Goal: Task Accomplishment & Management: Complete application form

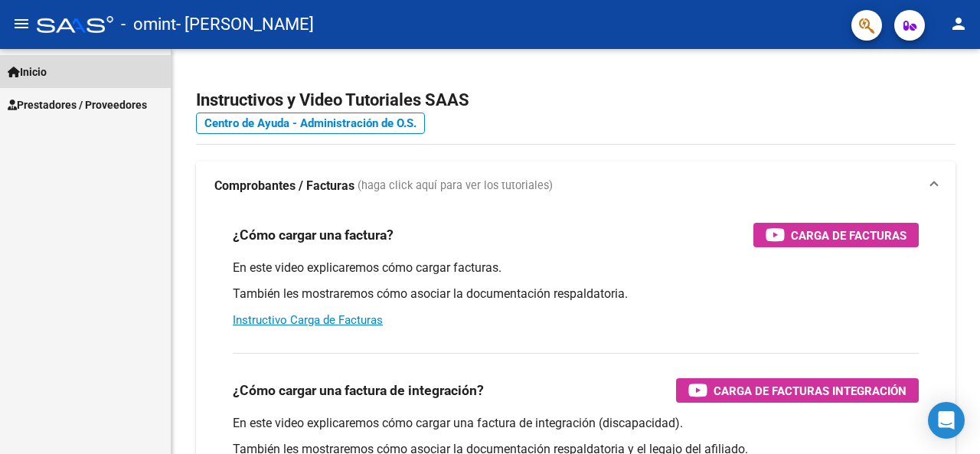
click at [106, 80] on link "Inicio" at bounding box center [85, 71] width 171 height 33
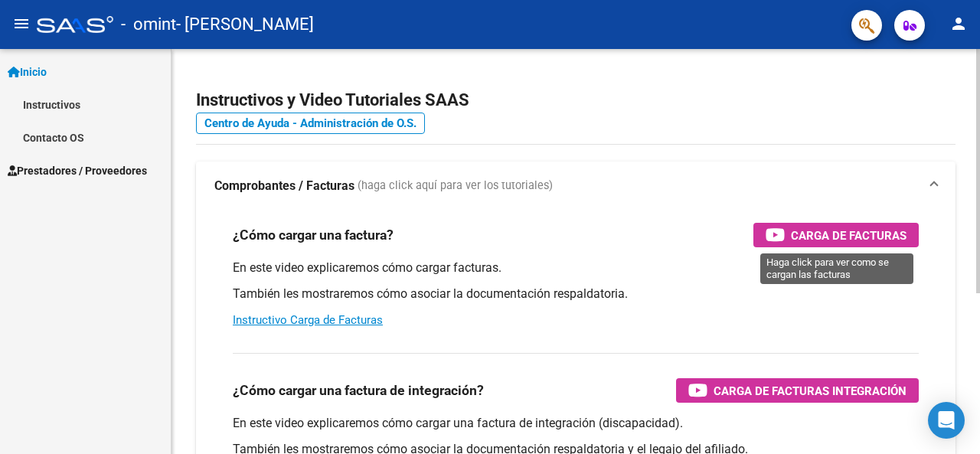
click at [785, 228] on div "Carga de Facturas" at bounding box center [835, 235] width 141 height 24
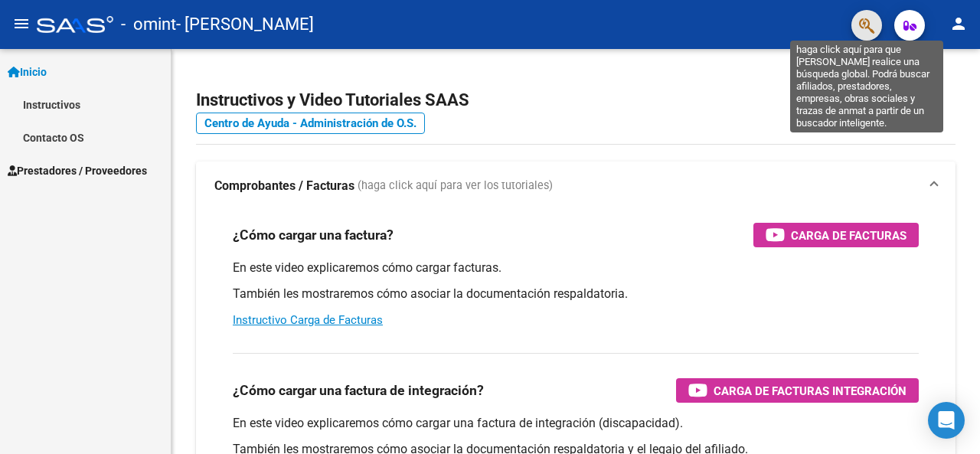
click at [872, 28] on icon "button" at bounding box center [866, 26] width 15 height 18
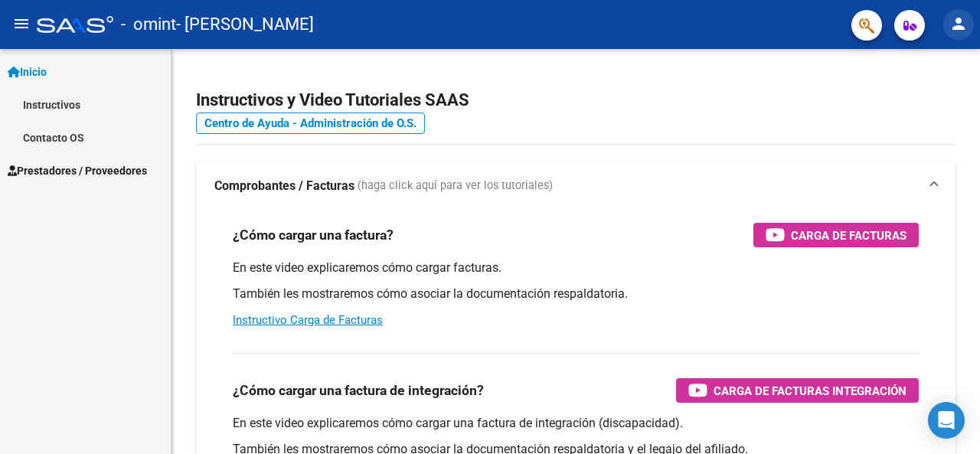
click at [952, 28] on mat-icon "person" at bounding box center [958, 24] width 18 height 18
click at [739, 86] on div at bounding box center [490, 227] width 980 height 454
click at [40, 168] on span "Prestadores / Proveedores" at bounding box center [77, 170] width 139 height 17
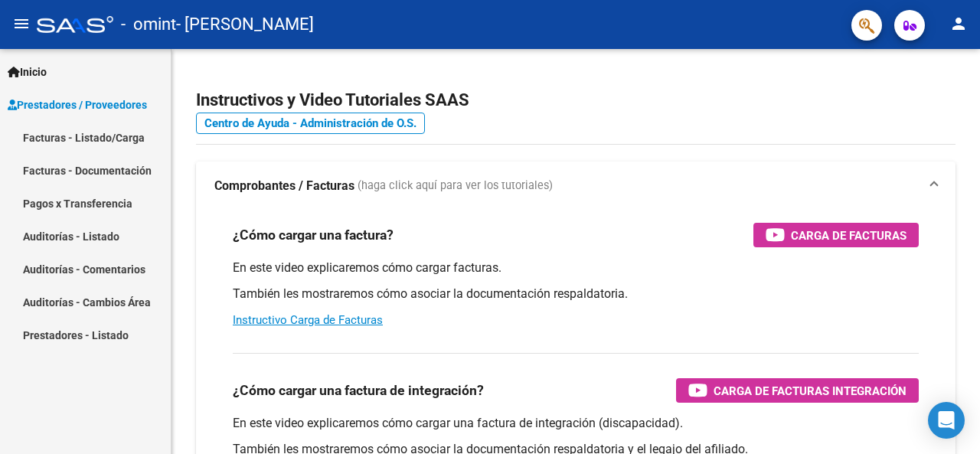
click at [98, 134] on link "Facturas - Listado/Carga" at bounding box center [85, 137] width 171 height 33
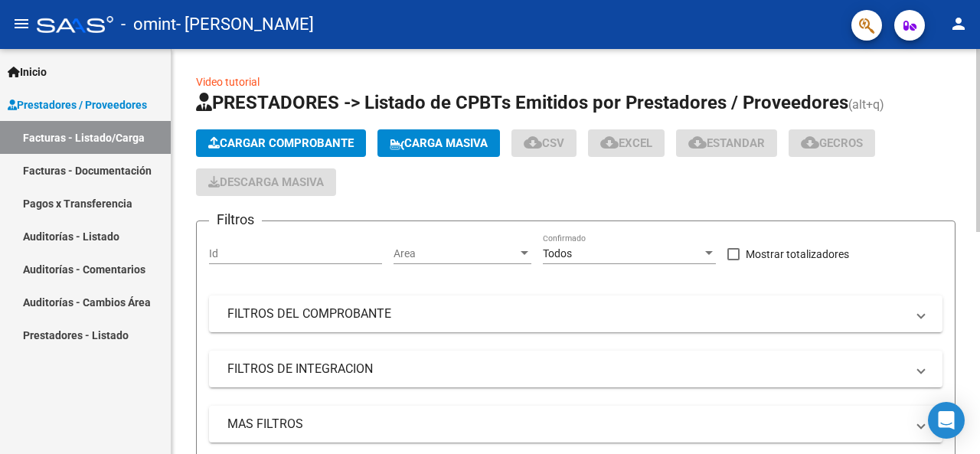
click at [249, 137] on span "Cargar Comprobante" at bounding box center [280, 143] width 145 height 14
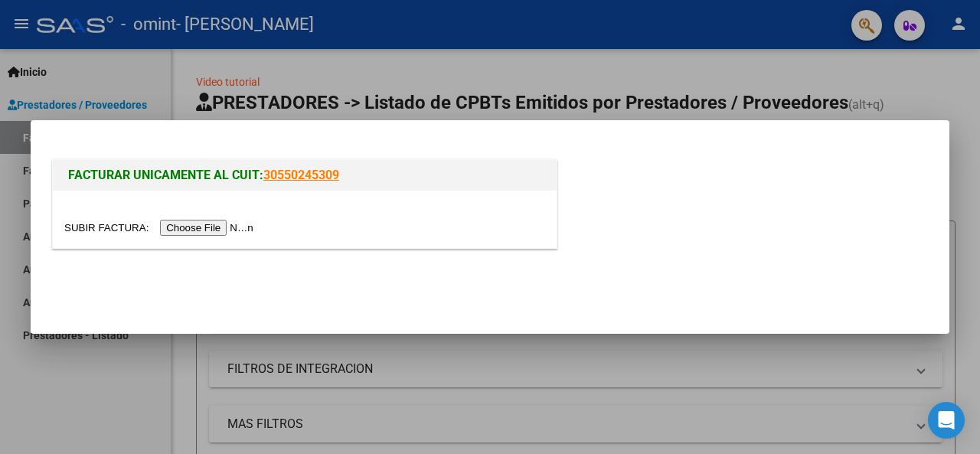
click at [219, 232] on input "file" at bounding box center [161, 228] width 194 height 16
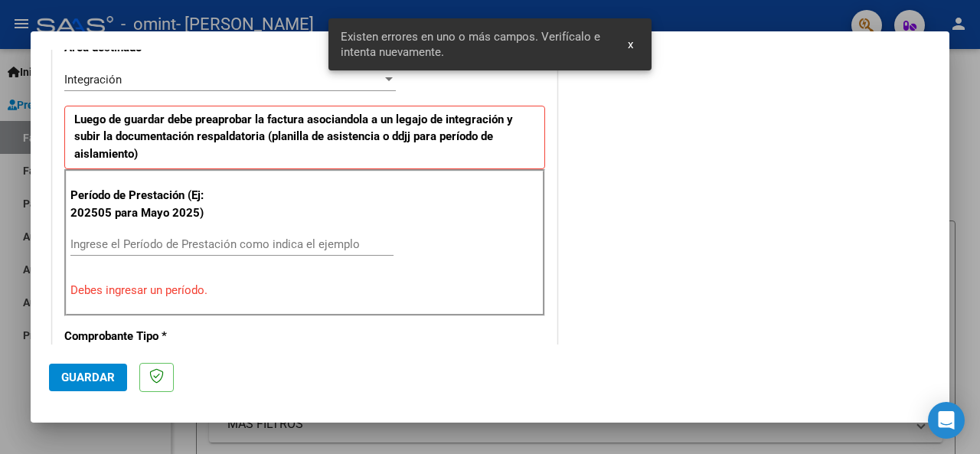
scroll to position [399, 0]
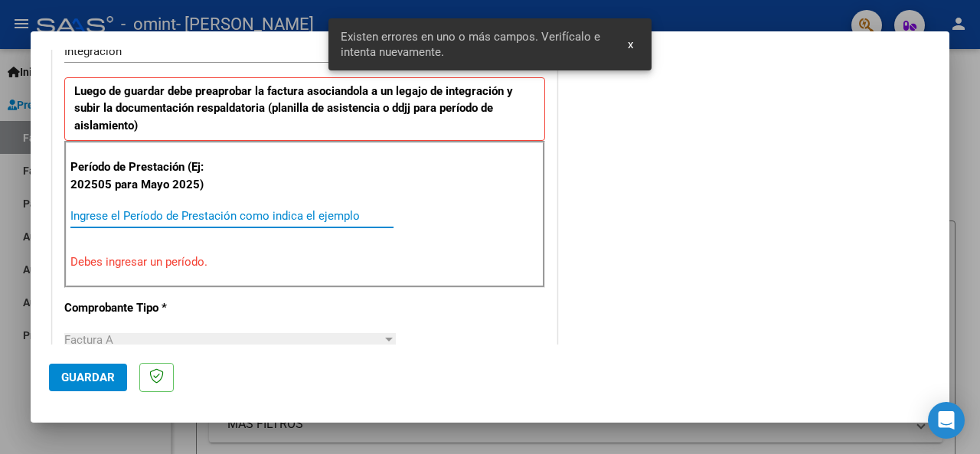
click at [332, 214] on input "Ingrese el Período de Prestación como indica el ejemplo" at bounding box center [231, 216] width 323 height 14
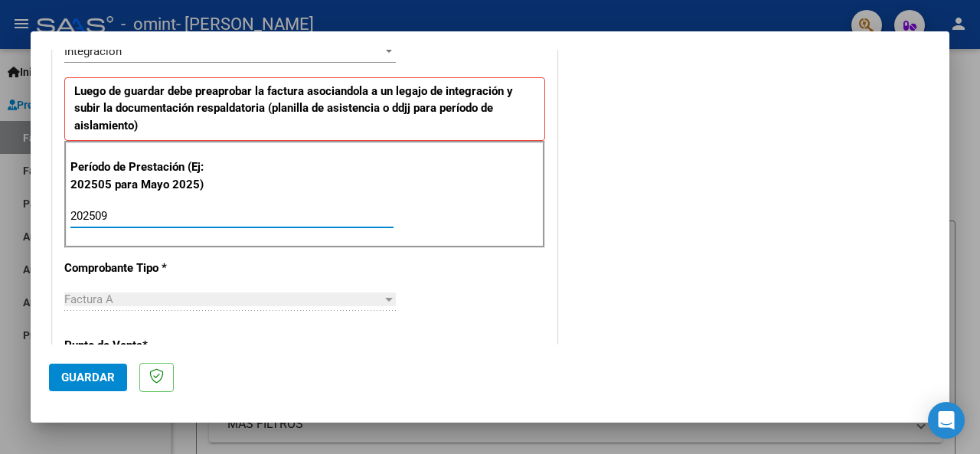
type input "202509"
click at [77, 380] on span "Guardar" at bounding box center [88, 377] width 54 height 14
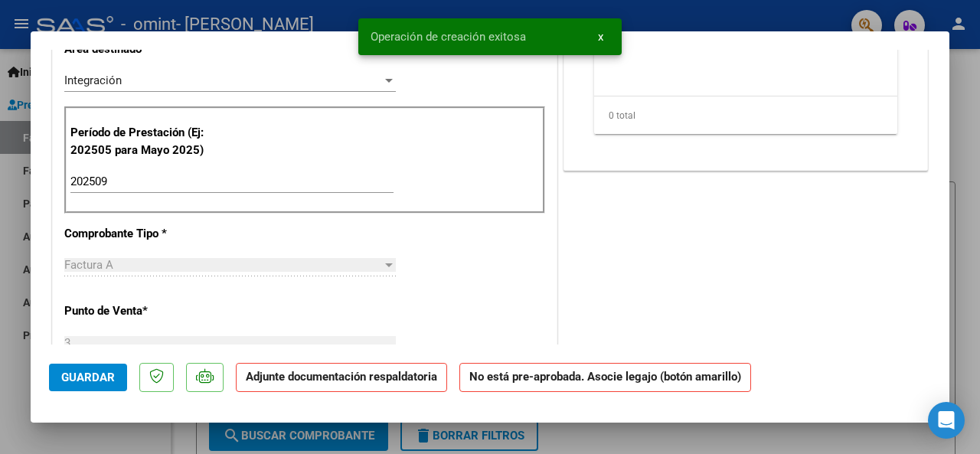
scroll to position [0, 0]
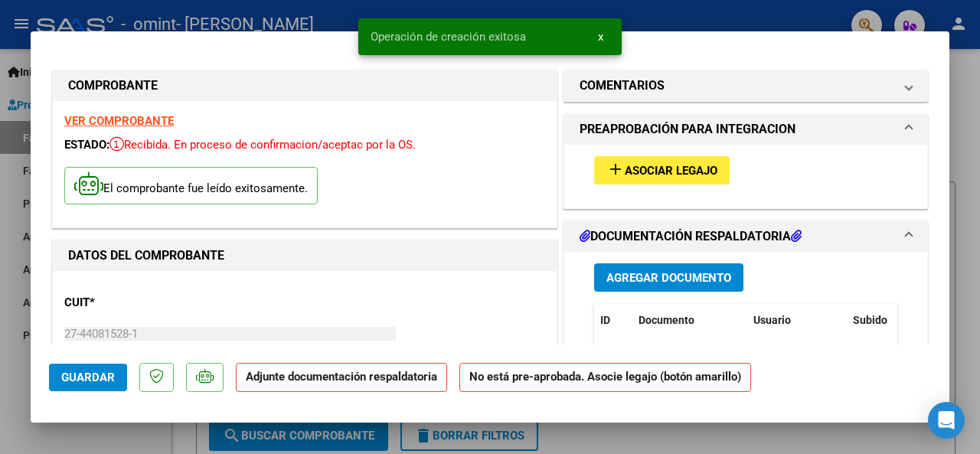
click at [646, 267] on button "Agregar Documento" at bounding box center [668, 277] width 149 height 28
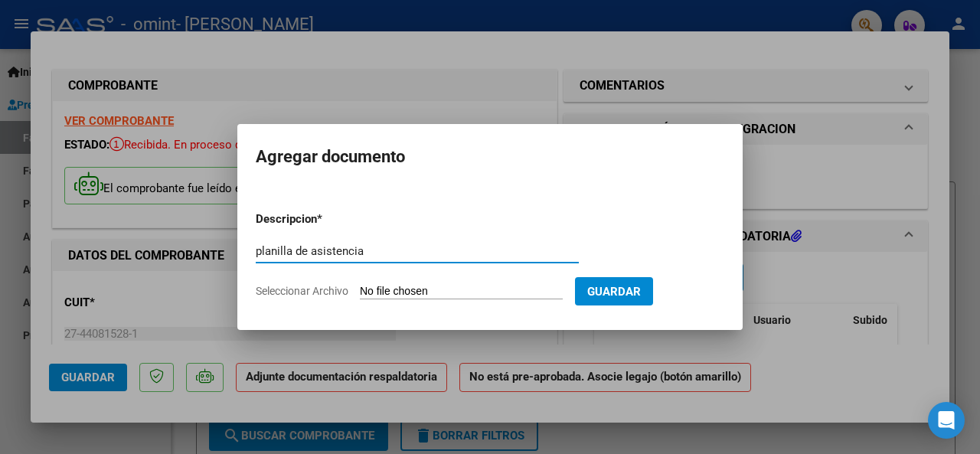
type input "planilla de asistencia"
click at [413, 307] on form "Descripcion * planilla de asistencia Escriba aquí una descripcion Seleccionar A…" at bounding box center [490, 255] width 468 height 112
click at [427, 292] on input "Seleccionar Archivo" at bounding box center [461, 292] width 203 height 15
type input "C:\fakepath\as [PERSON_NAME] [DATE].pdf"
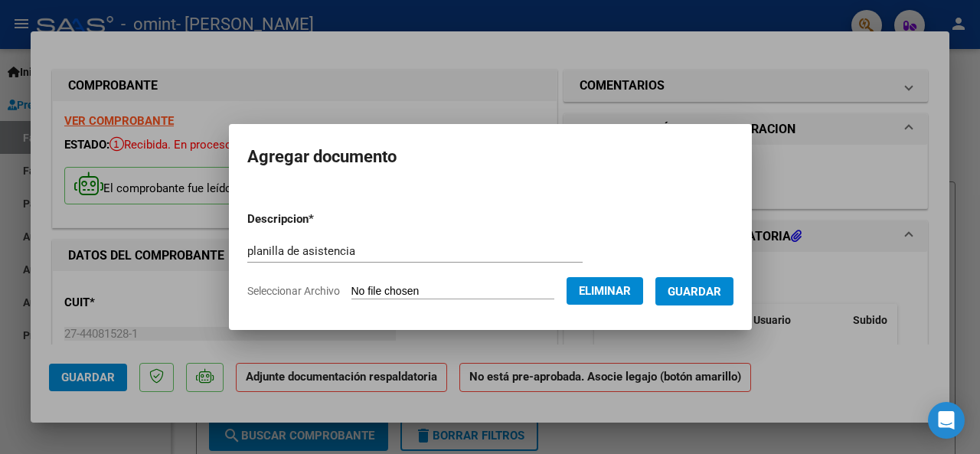
click at [698, 292] on span "Guardar" at bounding box center [694, 292] width 54 height 14
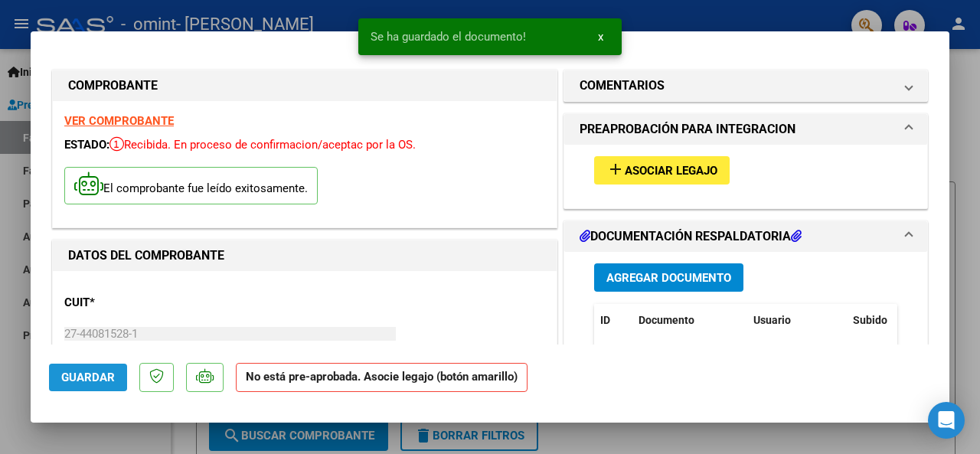
click at [77, 373] on span "Guardar" at bounding box center [88, 377] width 54 height 14
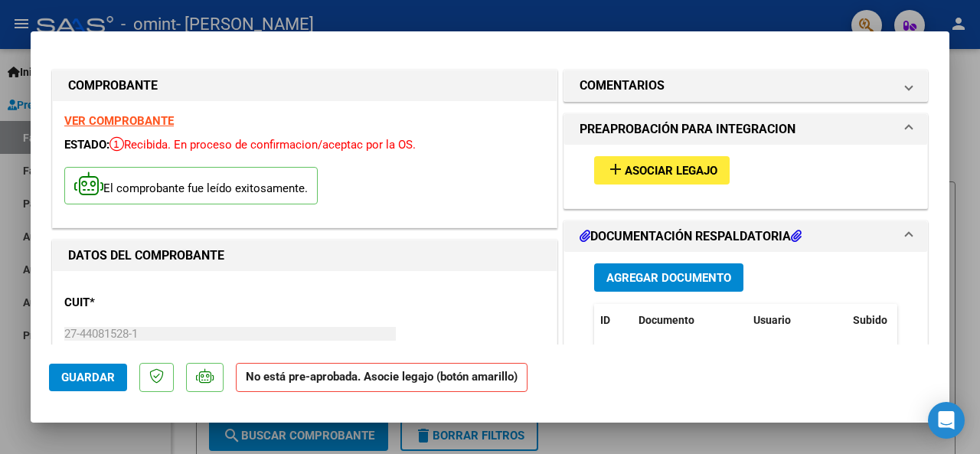
click at [667, 173] on span "Asociar Legajo" at bounding box center [670, 171] width 93 height 14
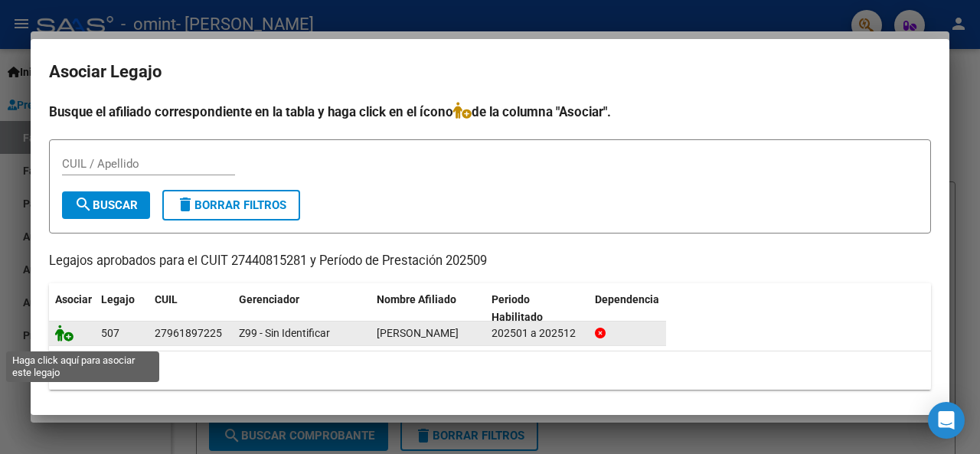
click at [66, 341] on icon at bounding box center [64, 332] width 18 height 17
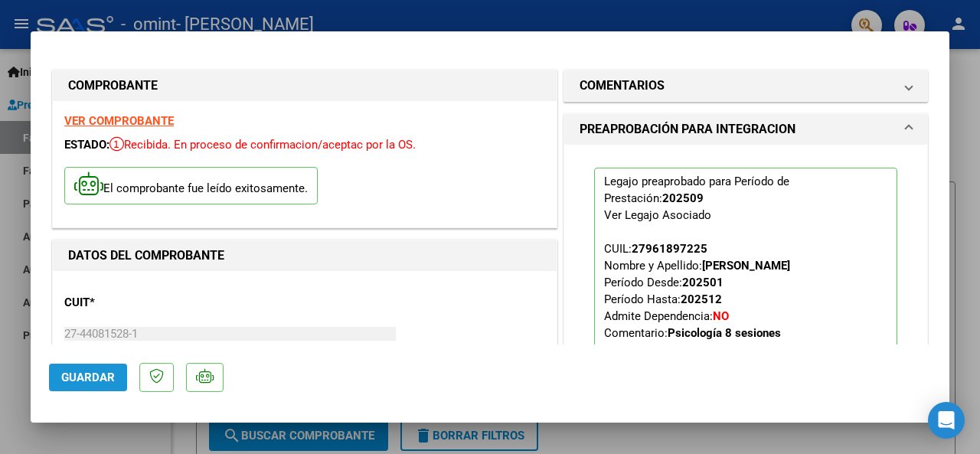
click at [69, 371] on span "Guardar" at bounding box center [88, 377] width 54 height 14
click at [90, 376] on span "Guardar" at bounding box center [88, 377] width 54 height 14
